Goal: Book appointment/travel/reservation

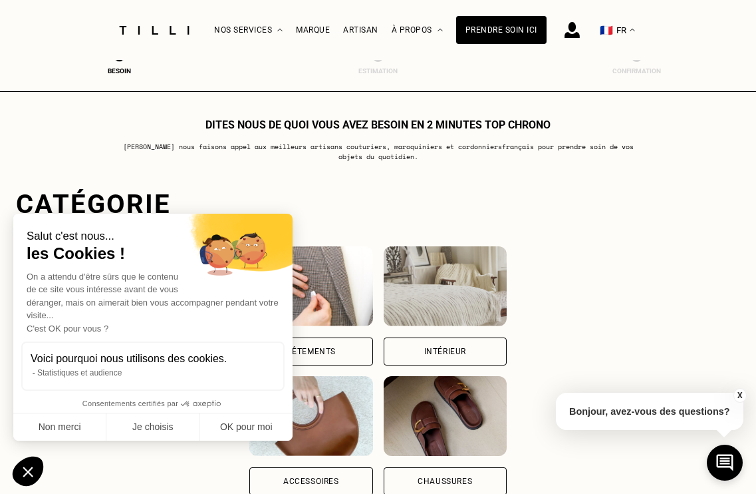
click at [459, 352] on div "Intérieur" at bounding box center [445, 351] width 42 height 8
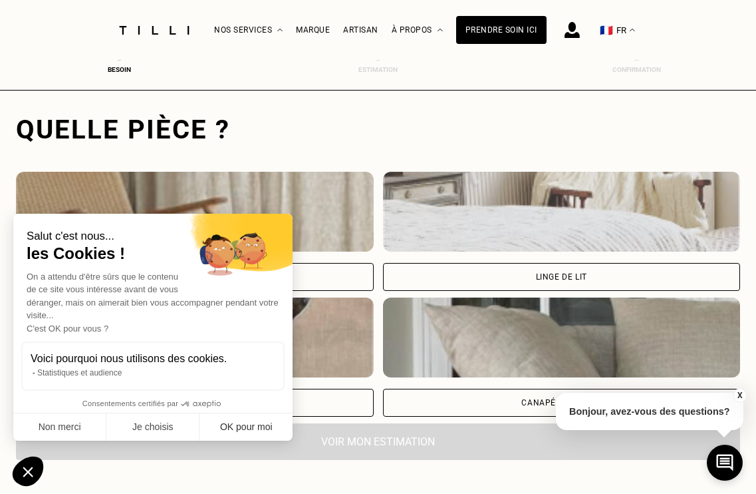
scroll to position [408, 0]
click at [264, 423] on button "OK pour moi" at bounding box center [246, 427] width 93 height 28
checkbox input "true"
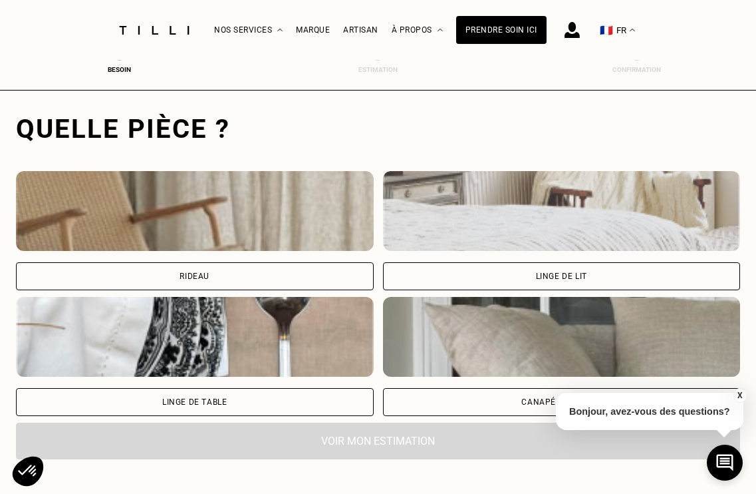
scroll to position [480, 0]
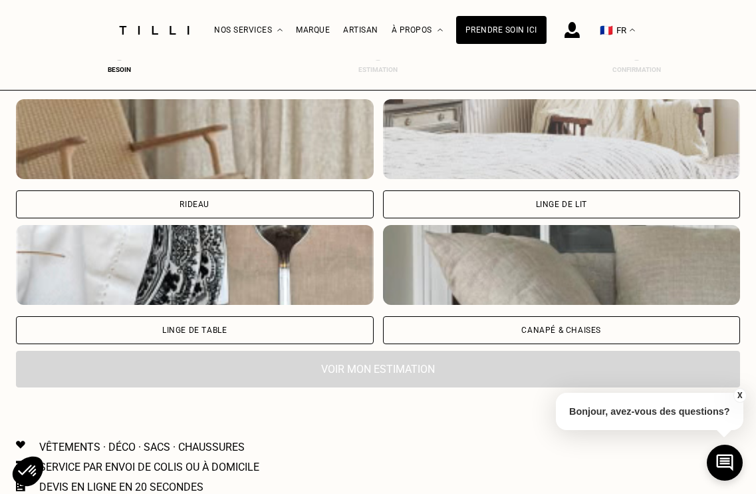
click at [269, 206] on div "Rideau" at bounding box center [195, 204] width 358 height 28
select select "FR"
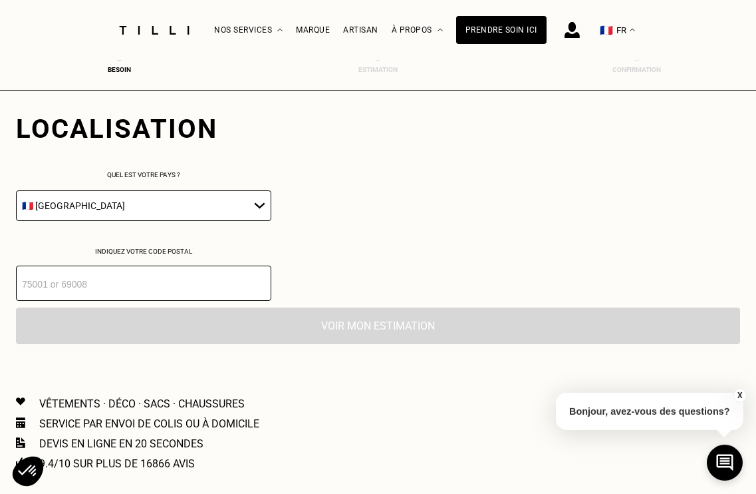
scroll to position [738, 0]
click at [120, 283] on input "number" at bounding box center [143, 282] width 255 height 35
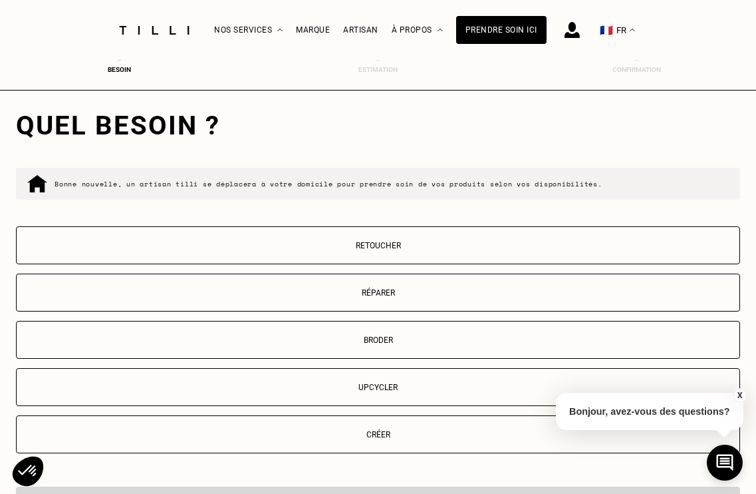
scroll to position [956, 0]
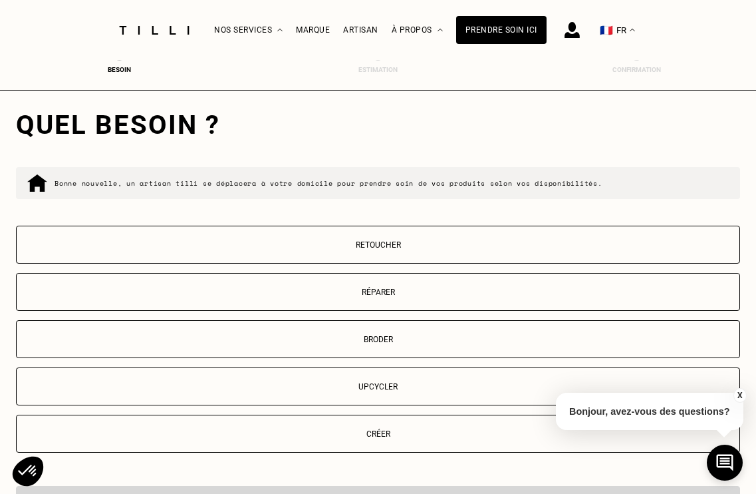
type input "78230"
click at [389, 255] on button "Retoucher" at bounding box center [378, 245] width 725 height 38
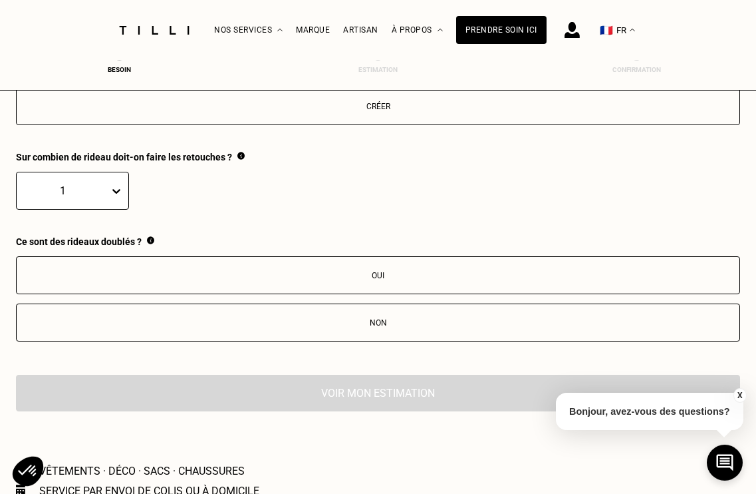
scroll to position [1281, 0]
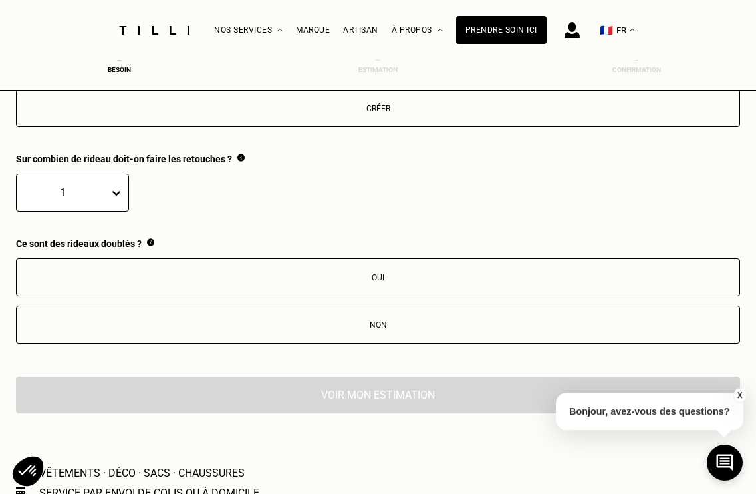
click at [120, 200] on icon at bounding box center [116, 192] width 13 height 13
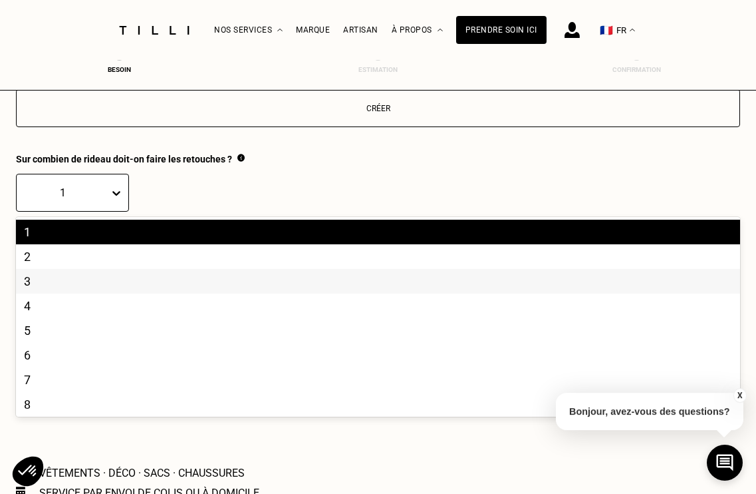
click at [64, 293] on div "3" at bounding box center [378, 281] width 725 height 25
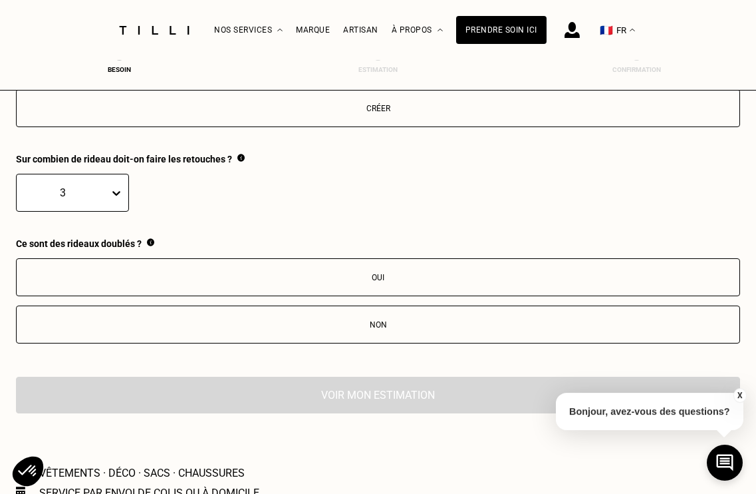
click at [379, 329] on div "Non" at bounding box center [378, 324] width 710 height 9
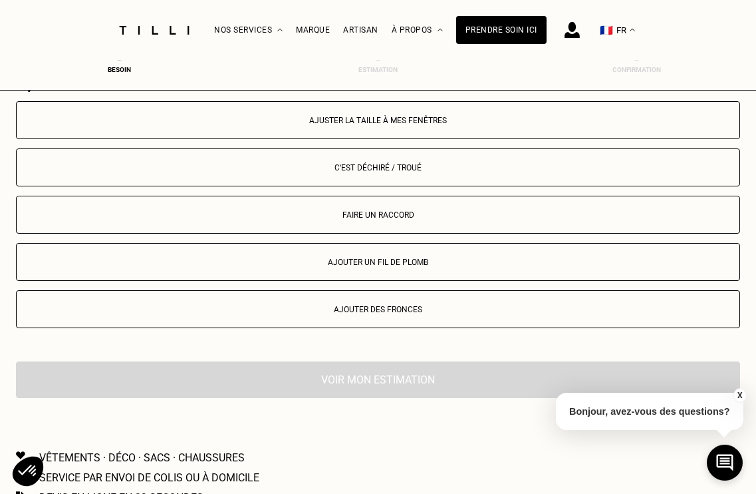
scroll to position [1571, 0]
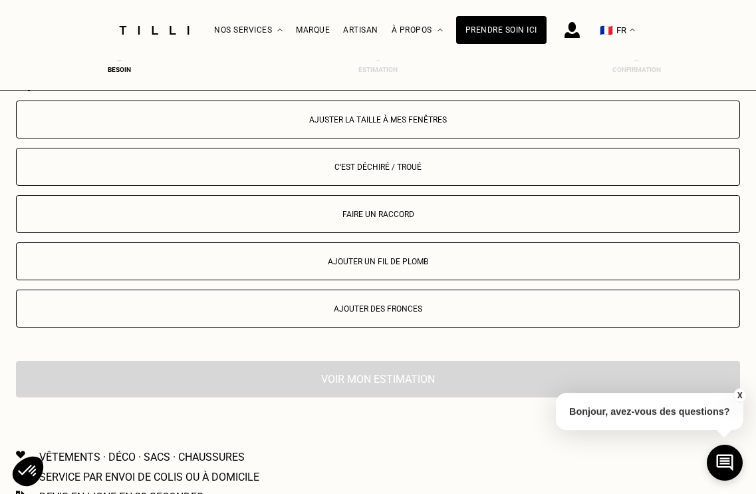
click at [384, 132] on button "Ajuster la taille à mes fenêtres" at bounding box center [378, 119] width 725 height 38
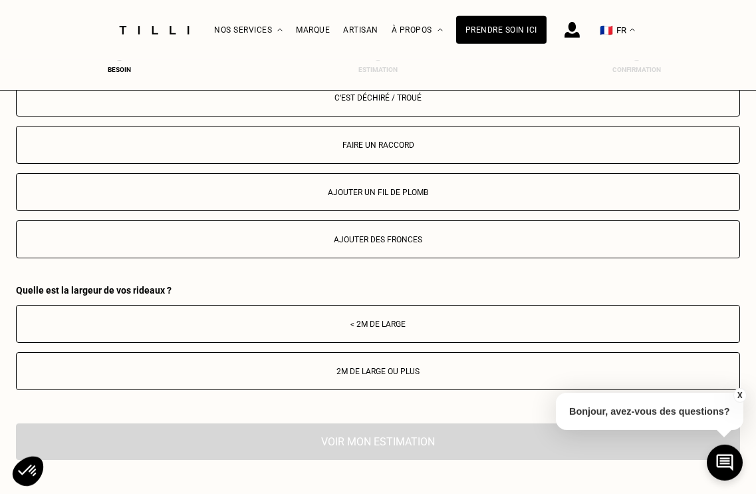
scroll to position [1643, 0]
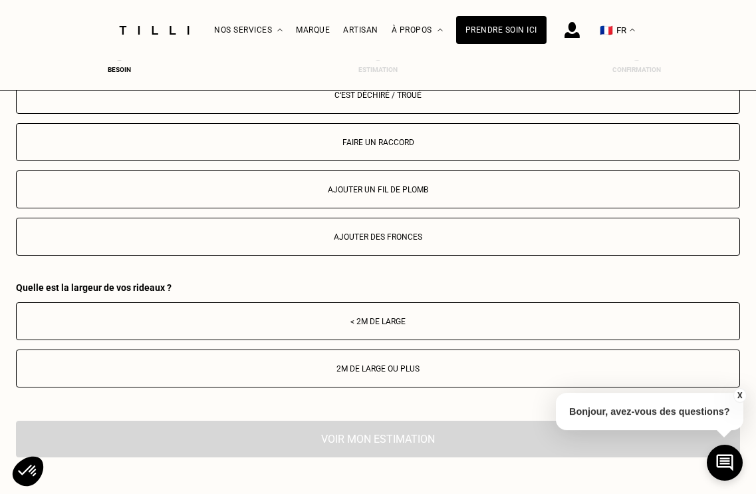
click at [389, 326] on div "< 2m de large" at bounding box center [378, 321] width 710 height 9
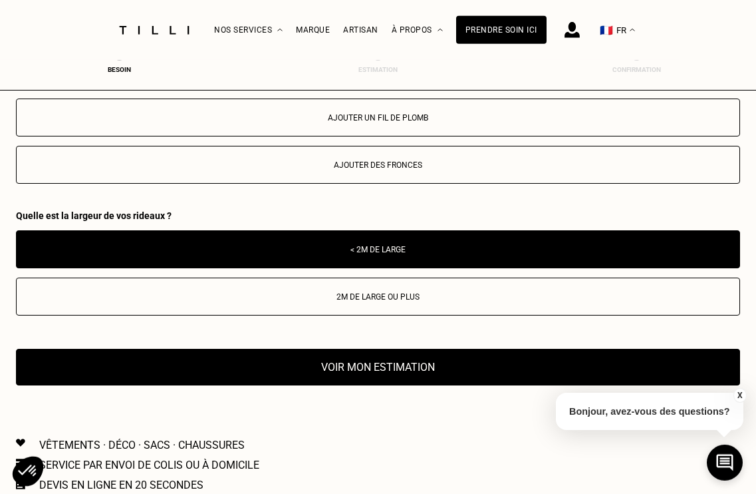
scroll to position [1786, 0]
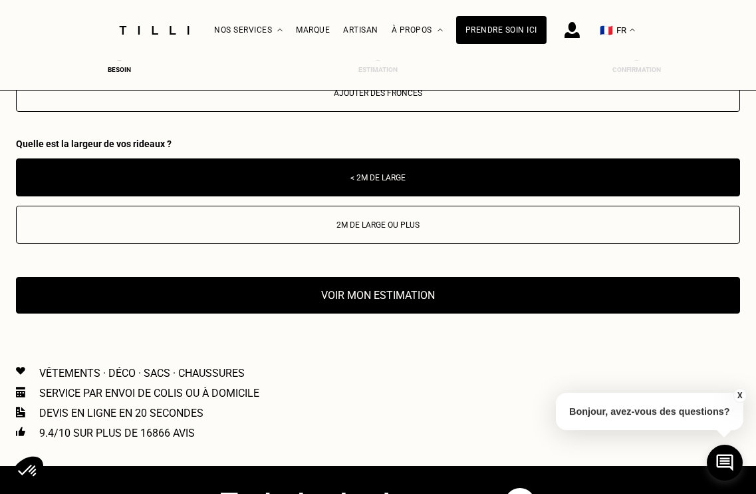
click at [384, 299] on button "Voir mon estimation" at bounding box center [378, 295] width 725 height 37
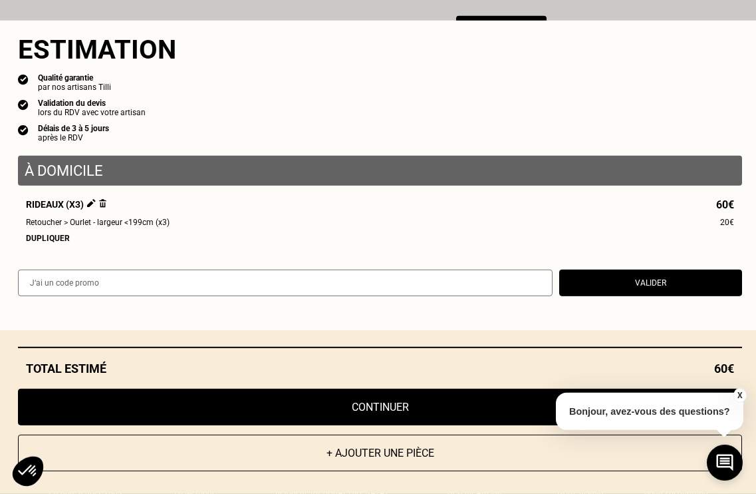
scroll to position [2074, 0]
click at [388, 406] on button "Continuer" at bounding box center [380, 407] width 725 height 37
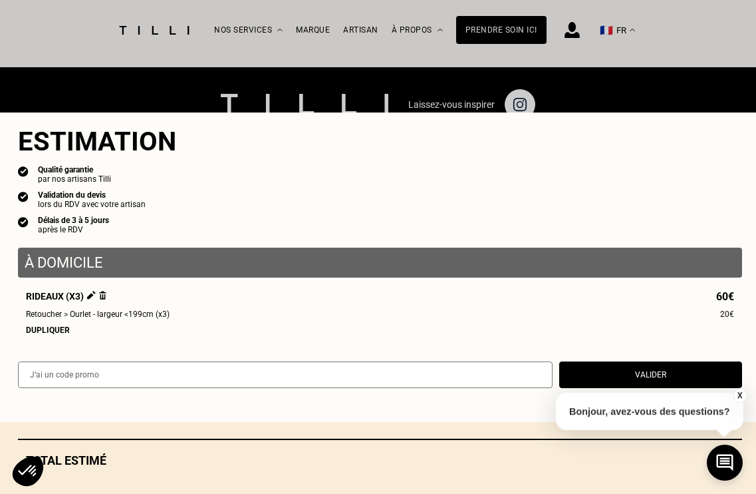
scroll to position [505, 0]
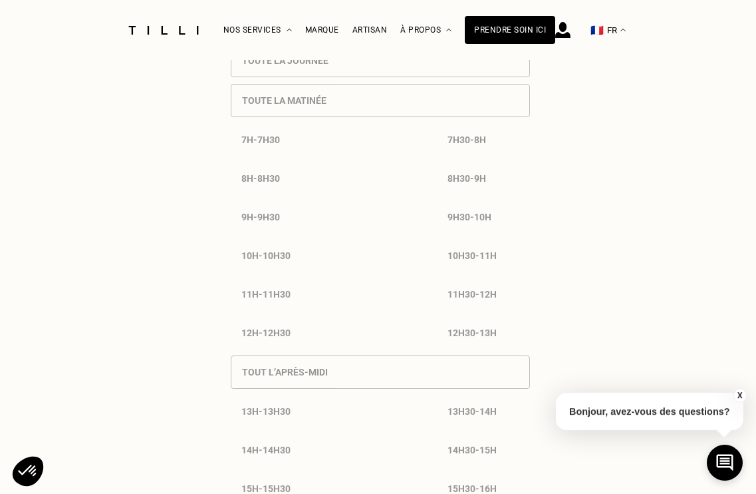
select select "FR"
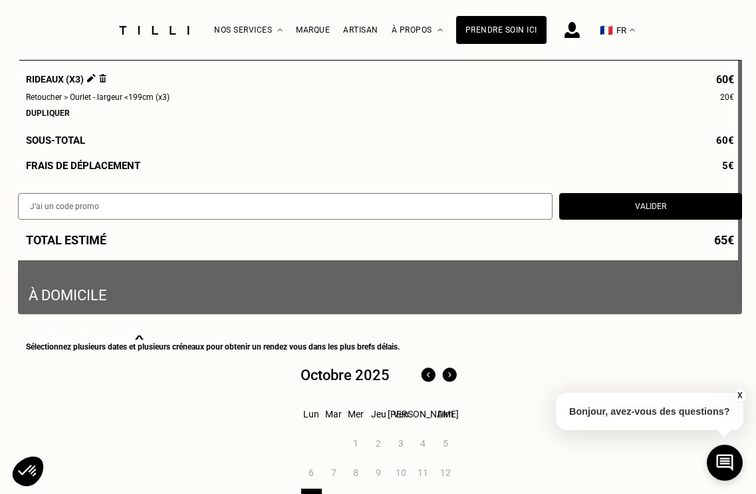
scroll to position [216, 0]
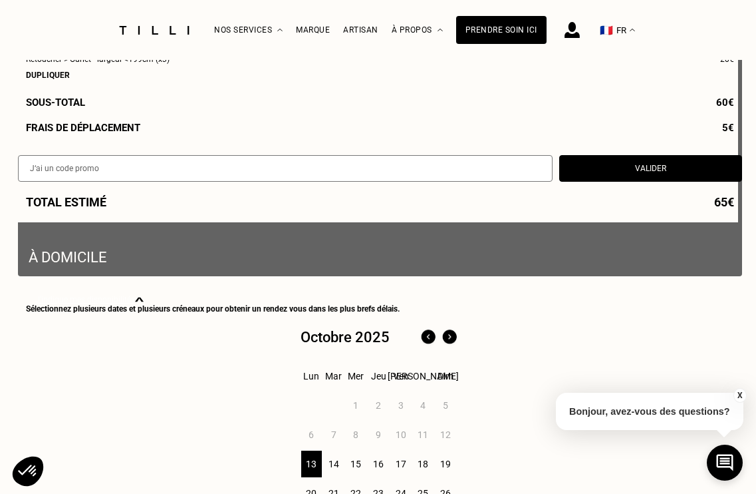
click at [335, 253] on p "À domicile" at bounding box center [380, 113] width 703 height 304
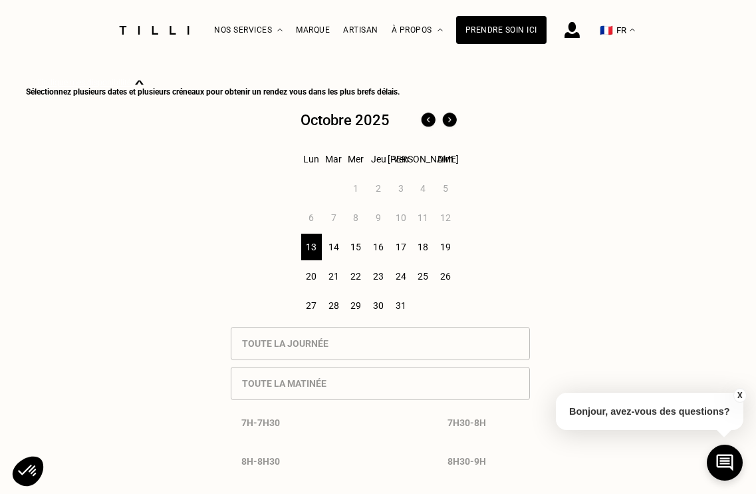
scroll to position [431, 0]
